Goal: Transaction & Acquisition: Obtain resource

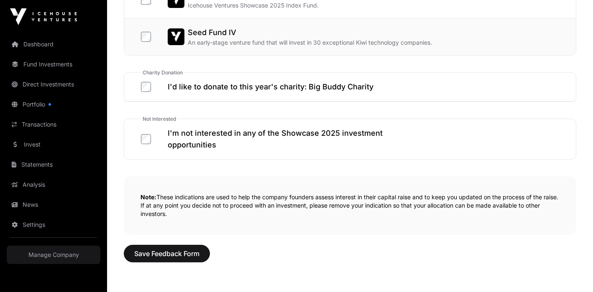
scroll to position [513, 0]
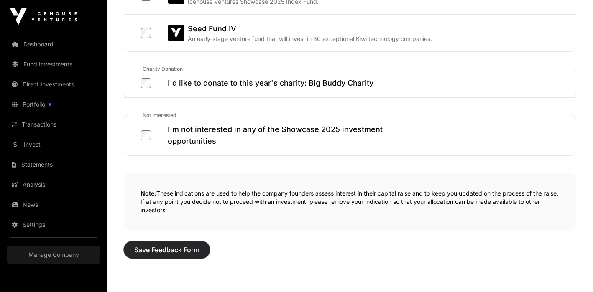
click at [161, 249] on span "Save Feedback Form" at bounding box center [166, 250] width 65 height 10
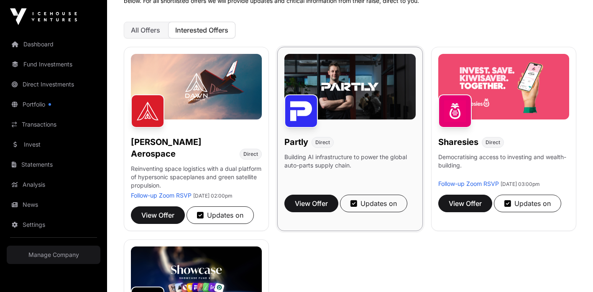
scroll to position [128, 0]
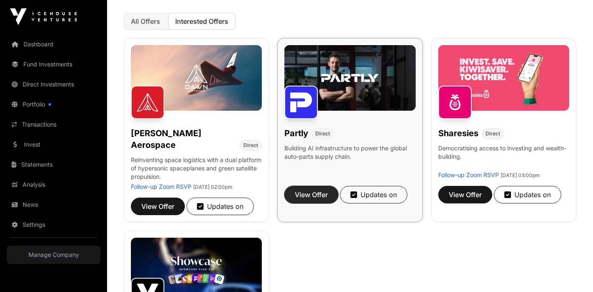
click at [320, 195] on span "View Offer" at bounding box center [311, 195] width 33 height 10
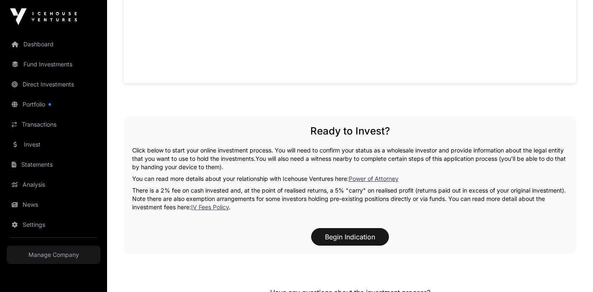
scroll to position [902, 0]
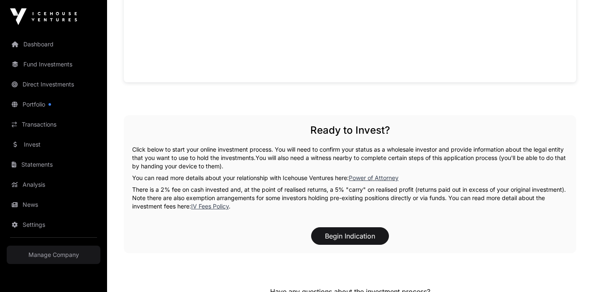
scroll to position [128, 0]
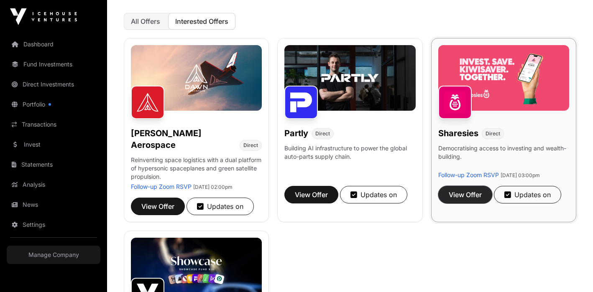
click at [466, 200] on span "View Offer" at bounding box center [465, 195] width 33 height 10
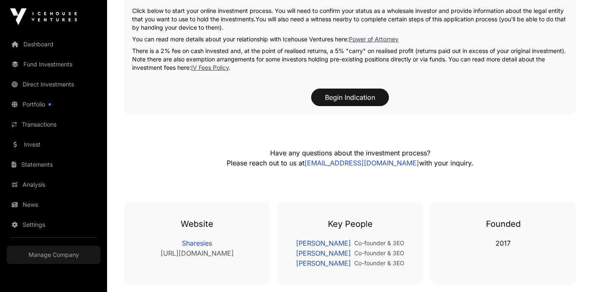
scroll to position [928, 0]
